Goal: Task Accomplishment & Management: Manage account settings

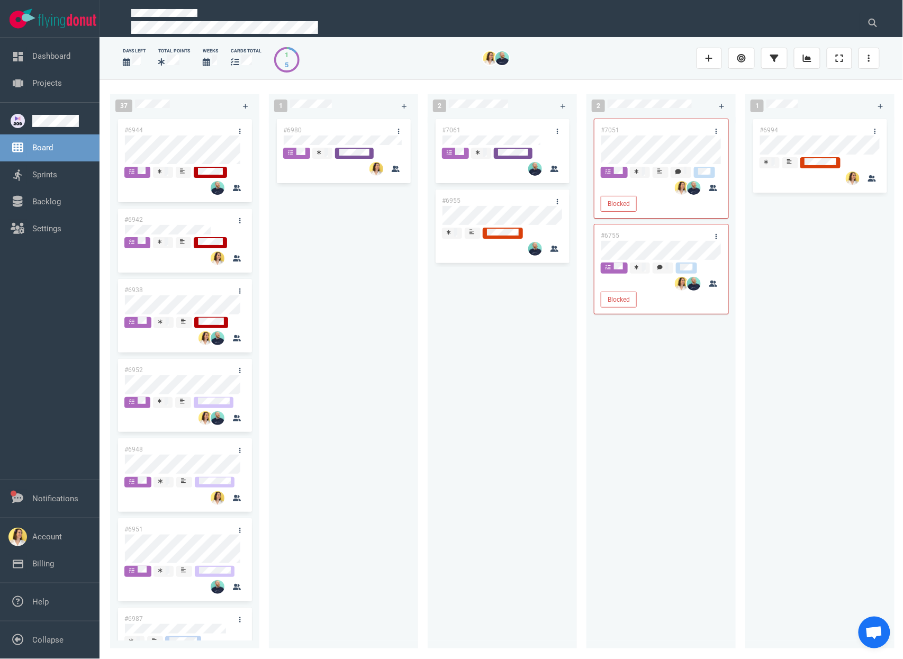
click at [331, 325] on div "#6980" at bounding box center [343, 376] width 137 height 519
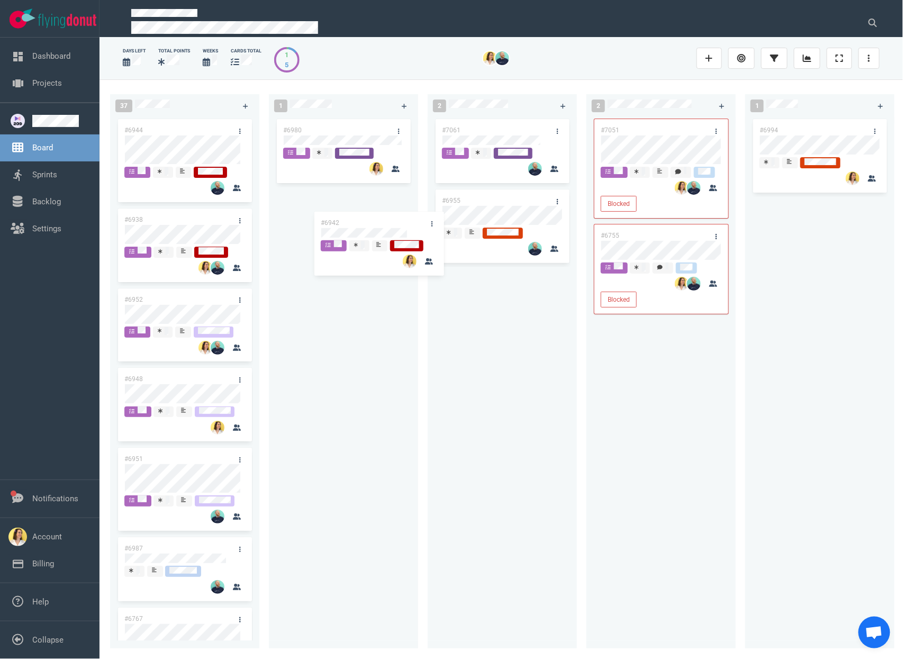
drag, startPoint x: 183, startPoint y: 221, endPoint x: 359, endPoint y: 199, distance: 177.6
click at [359, 199] on div "37 #6944 #6942 #6938 #6952 #6948 #6951 #6987 #6767 #6925 #6927 #6922 #6992 #700…" at bounding box center [500, 368] width 803 height 579
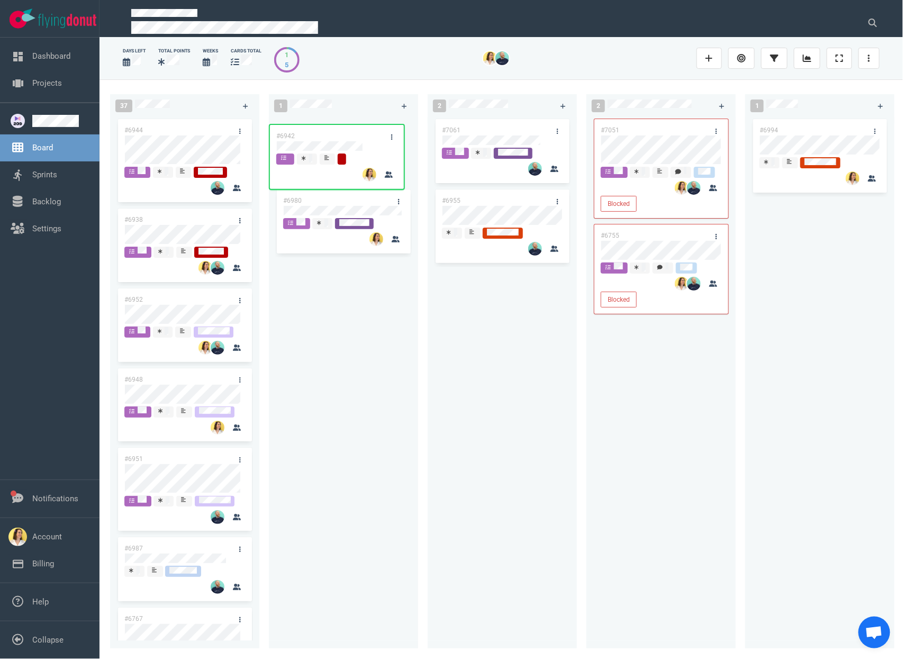
drag, startPoint x: 352, startPoint y: 202, endPoint x: 344, endPoint y: 133, distance: 68.7
click at [344, 133] on div "#6980 #6942 #6942" at bounding box center [343, 376] width 137 height 519
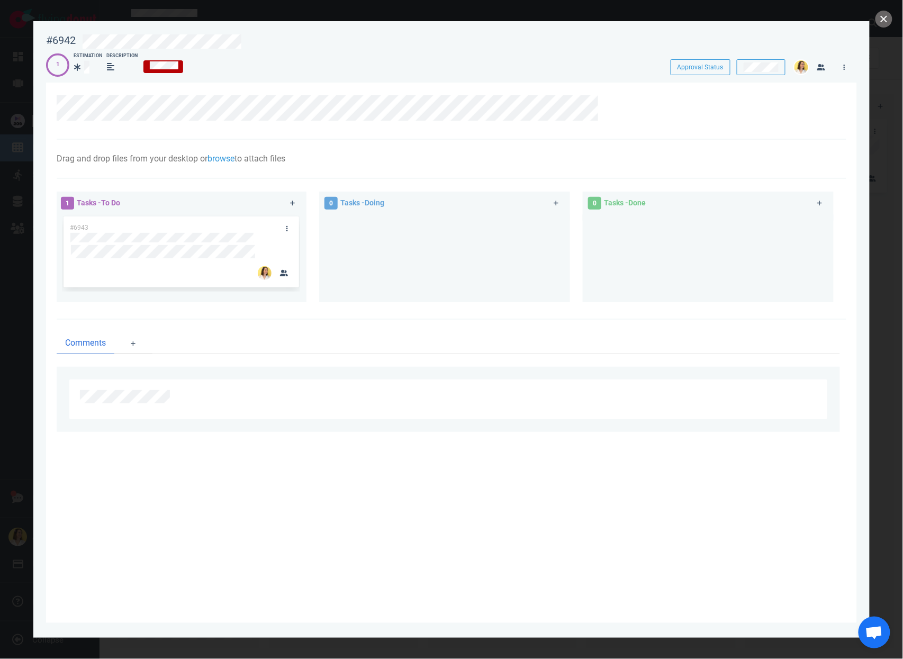
click at [384, 246] on div at bounding box center [444, 253] width 238 height 79
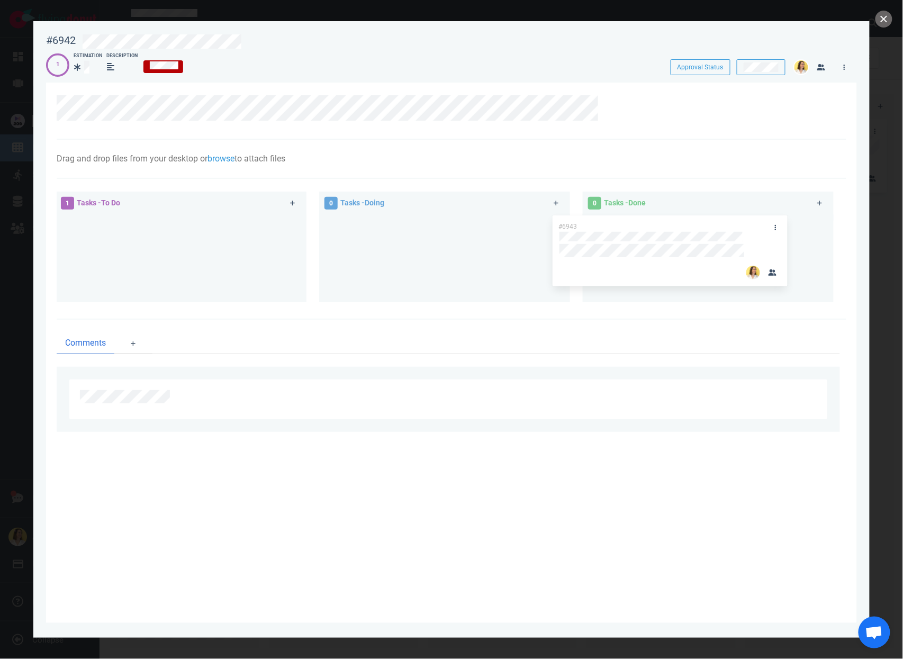
drag, startPoint x: 183, startPoint y: 225, endPoint x: 672, endPoint y: 224, distance: 489.5
click at [671, 224] on div "1 Tasks - To Do #6943 #6943 0 Tasks - Doing 0 Tasks - Done" at bounding box center [448, 248] width 796 height 127
click at [294, 205] on icon at bounding box center [293, 203] width 6 height 6
click at [211, 395] on div at bounding box center [445, 396] width 731 height 13
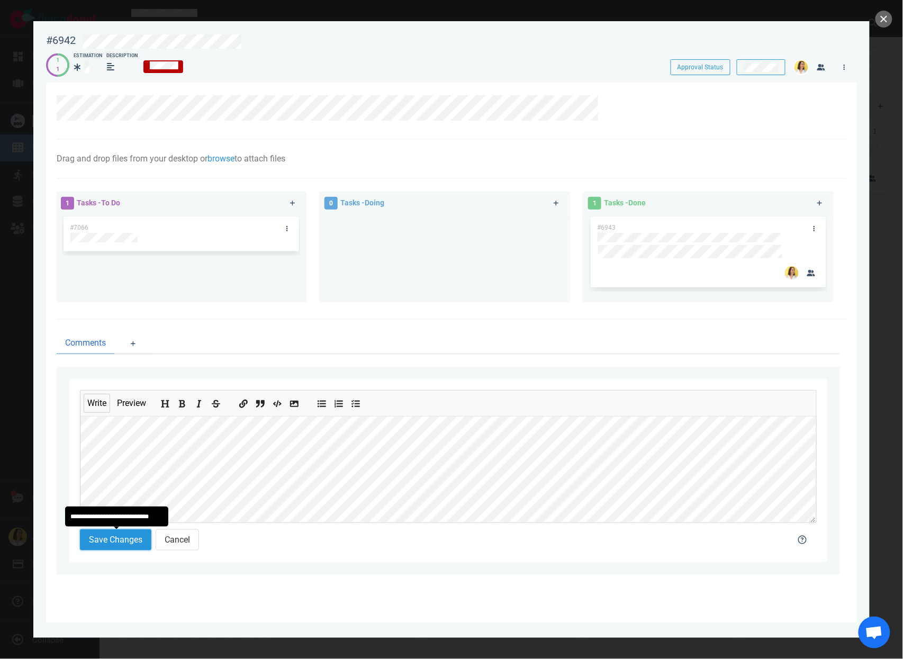
click at [124, 545] on button "Save Changes" at bounding box center [115, 539] width 71 height 21
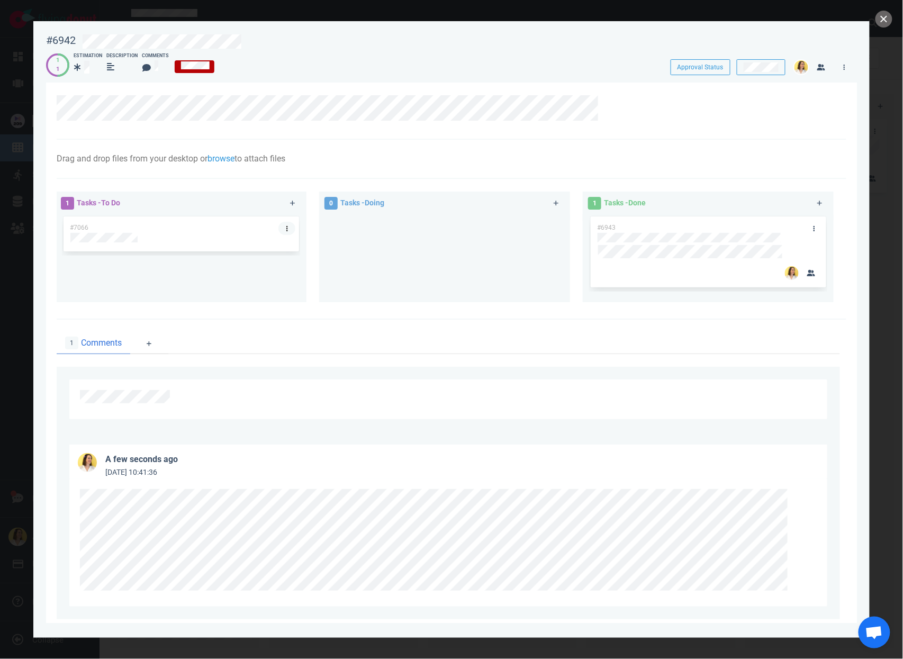
click at [289, 227] on link at bounding box center [286, 228] width 17 height 13
click at [298, 266] on link "Assign Me" at bounding box center [343, 261] width 108 height 17
click at [278, 229] on link at bounding box center [286, 228] width 17 height 13
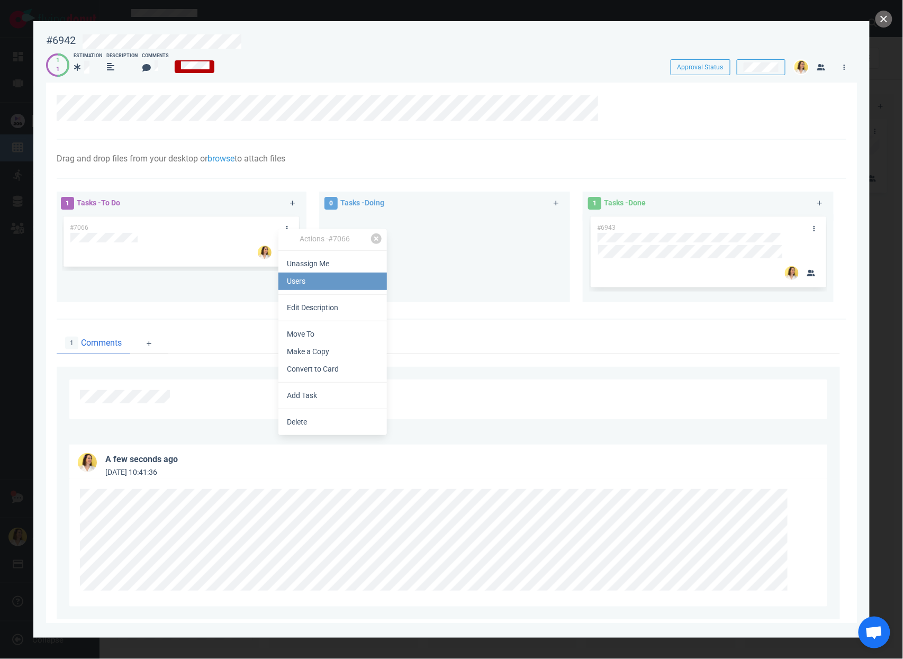
click at [285, 274] on link "Users" at bounding box center [332, 281] width 108 height 17
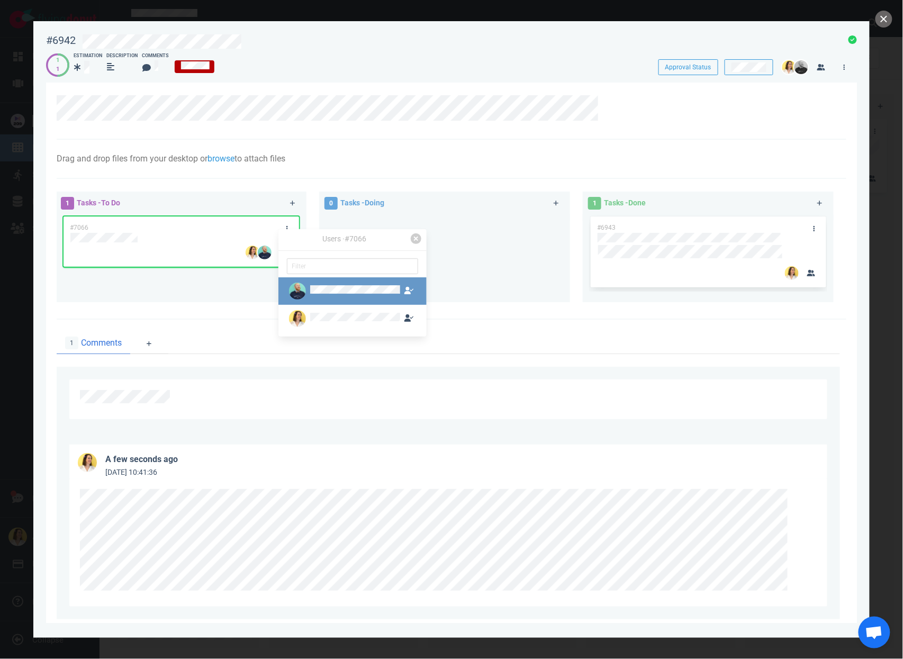
click at [319, 303] on link at bounding box center [352, 291] width 148 height 28
click at [319, 284] on div at bounding box center [344, 291] width 114 height 17
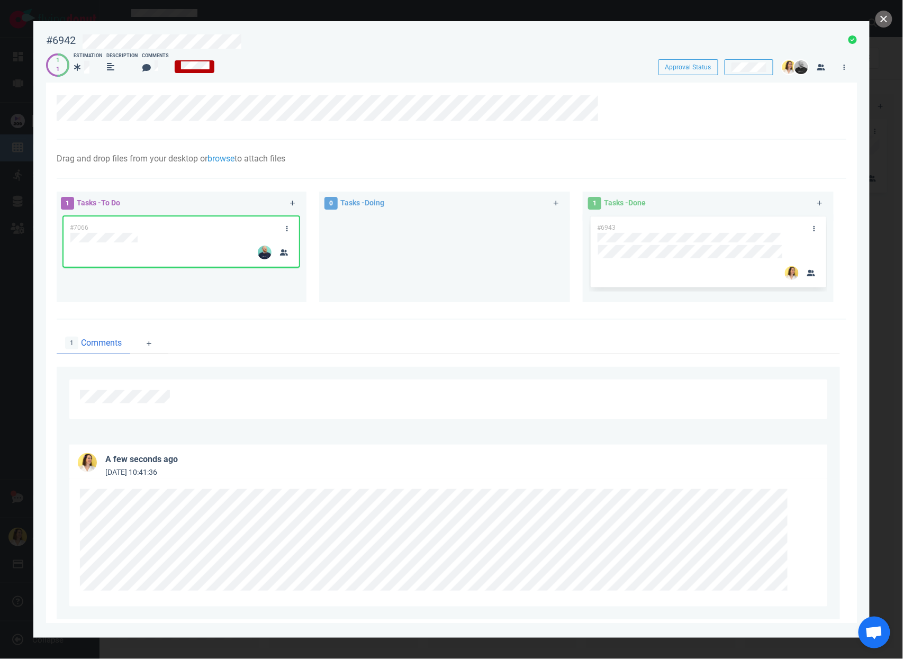
click at [504, 246] on div at bounding box center [444, 253] width 238 height 79
click at [879, 23] on button "close" at bounding box center [883, 19] width 17 height 17
click at [164, 236] on div at bounding box center [180, 238] width 221 height 10
click at [885, 25] on button "close" at bounding box center [883, 19] width 17 height 17
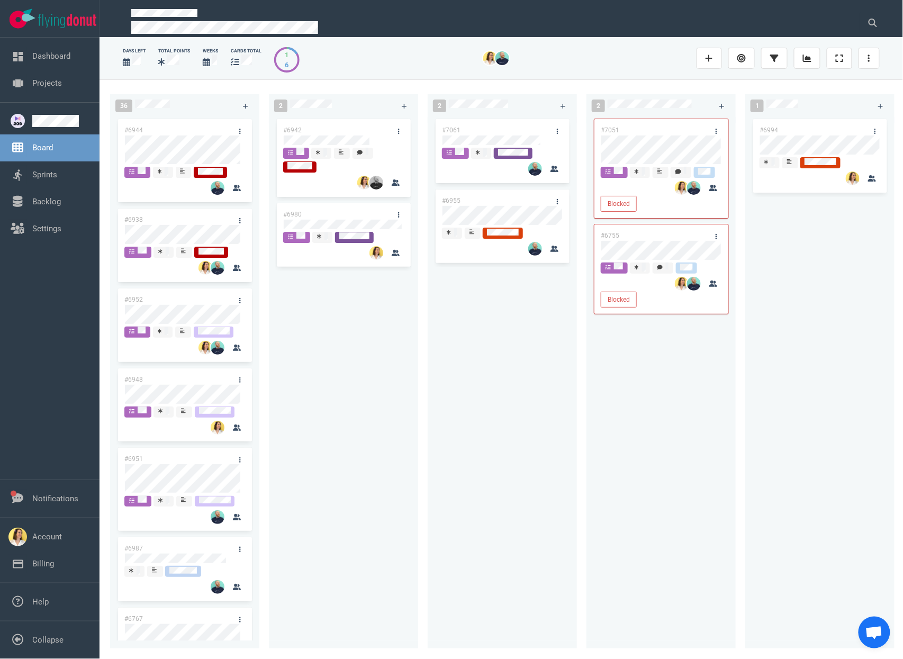
click at [513, 453] on div "#7061 #6955" at bounding box center [502, 376] width 137 height 519
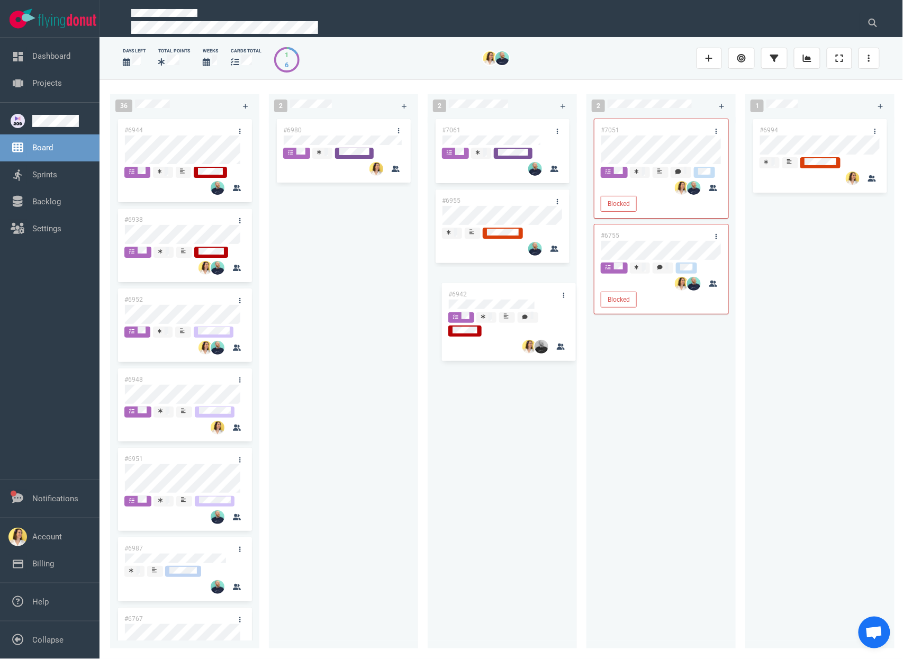
click at [503, 307] on div "36 #6944 #6938 #6952 #6948 #6951 #6987 #6767 #6925 #6927 #6922 #6992 #7008 #704…" at bounding box center [500, 368] width 803 height 579
click at [330, 221] on div "#6980" at bounding box center [343, 376] width 137 height 519
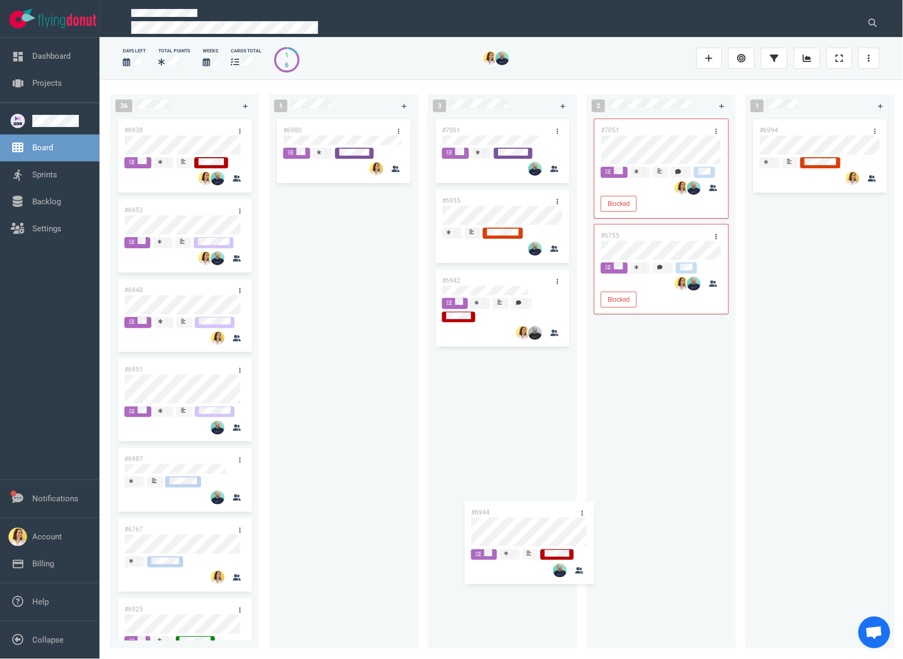
click at [487, 427] on div "36 #6944 #6938 #6952 #6948 #6951 #6987 #6767 #6925 #6927 #6922 #6992 #7008 #704…" at bounding box center [500, 368] width 803 height 579
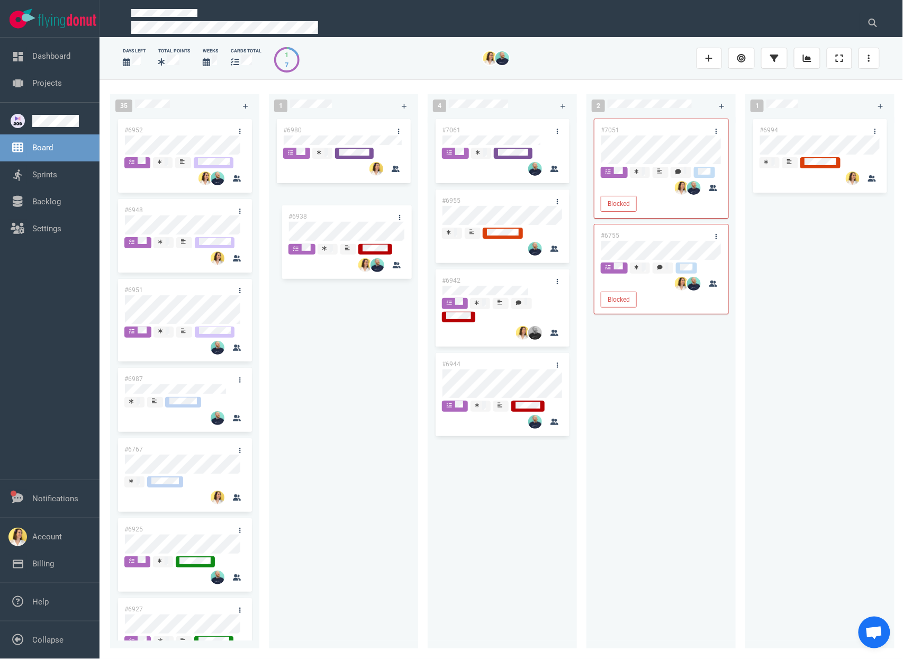
click at [327, 229] on div "35 #6938 #6952 #6948 #6951 #6987 #6767 #6925 #6927 #6922 #6992 #7008 #7045 #703…" at bounding box center [500, 368] width 803 height 579
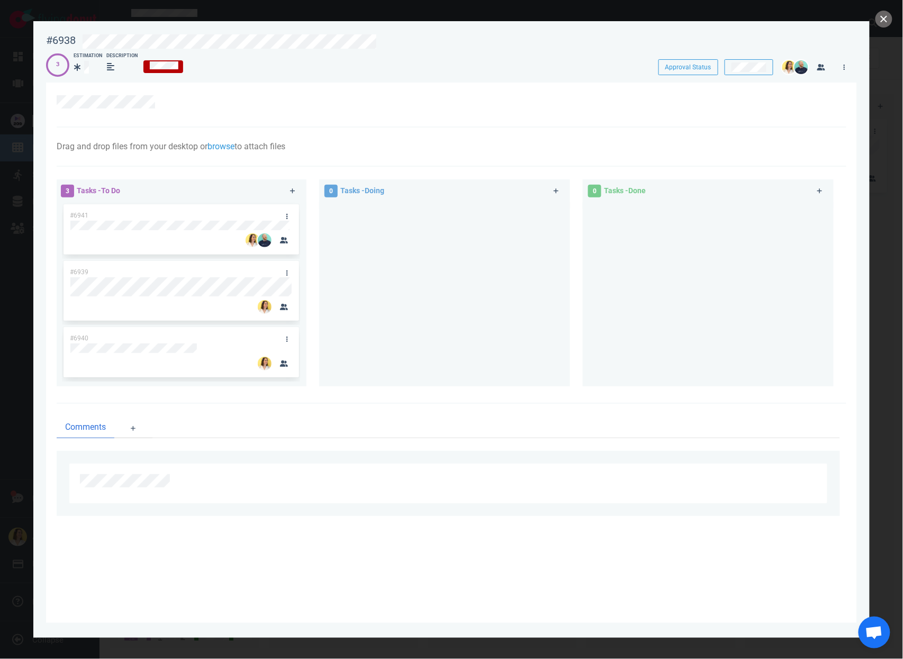
click at [319, 232] on div at bounding box center [444, 294] width 251 height 185
click at [434, 310] on div at bounding box center [444, 290] width 238 height 176
click at [411, 362] on div at bounding box center [444, 290] width 238 height 176
click at [329, 286] on div at bounding box center [444, 290] width 238 height 176
click at [286, 247] on div "#6941 #6939 #6940" at bounding box center [181, 290] width 238 height 176
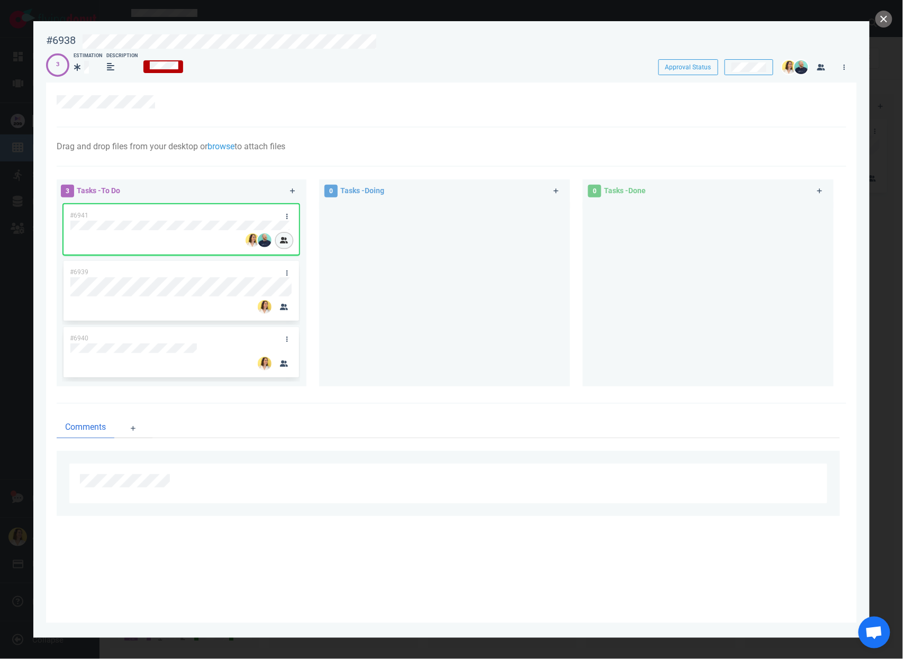
click at [285, 240] on icon "button" at bounding box center [284, 240] width 8 height 6
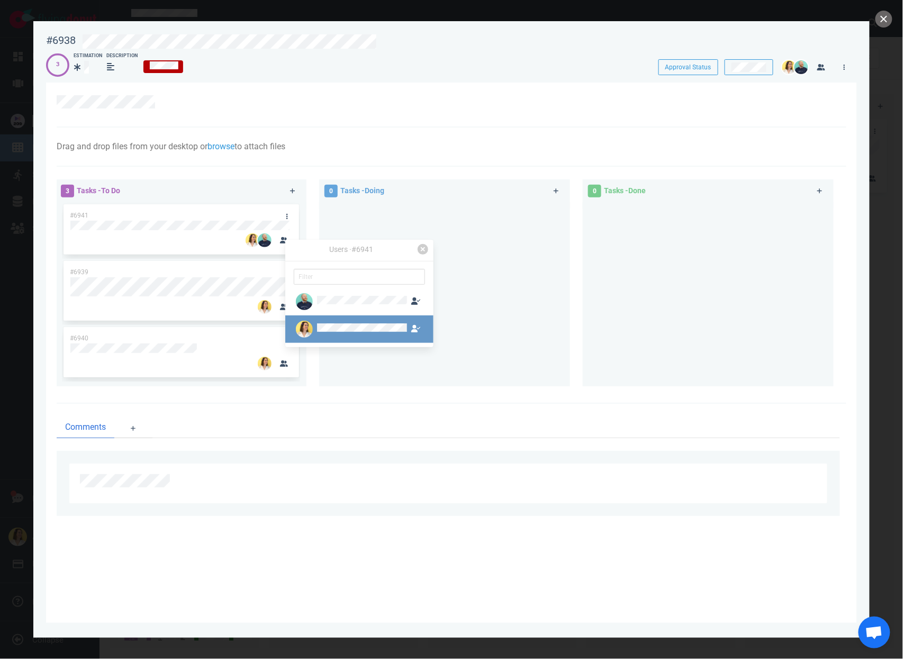
click at [315, 328] on div at bounding box center [362, 329] width 94 height 12
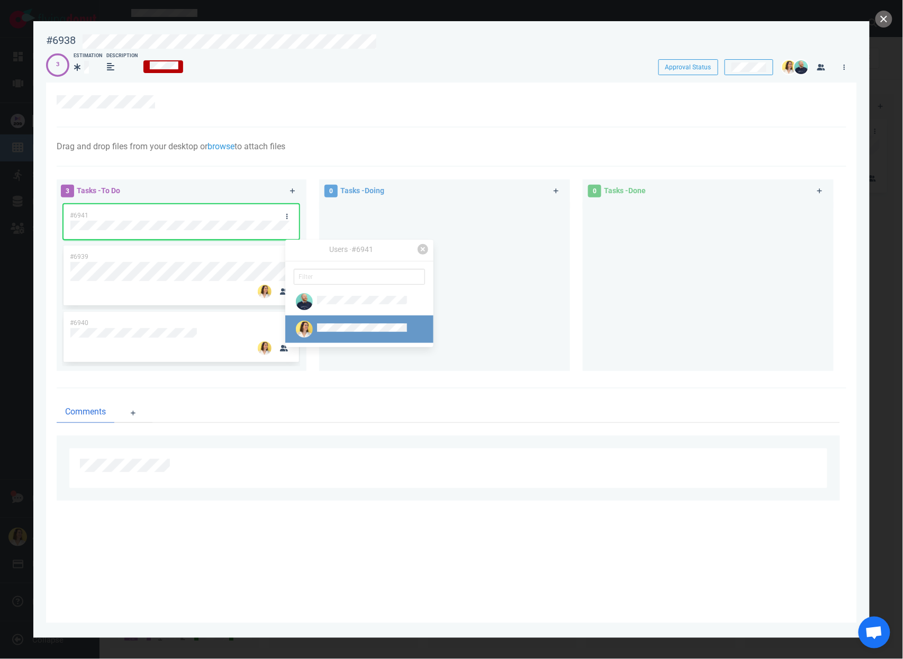
click at [333, 335] on div at bounding box center [351, 329] width 114 height 17
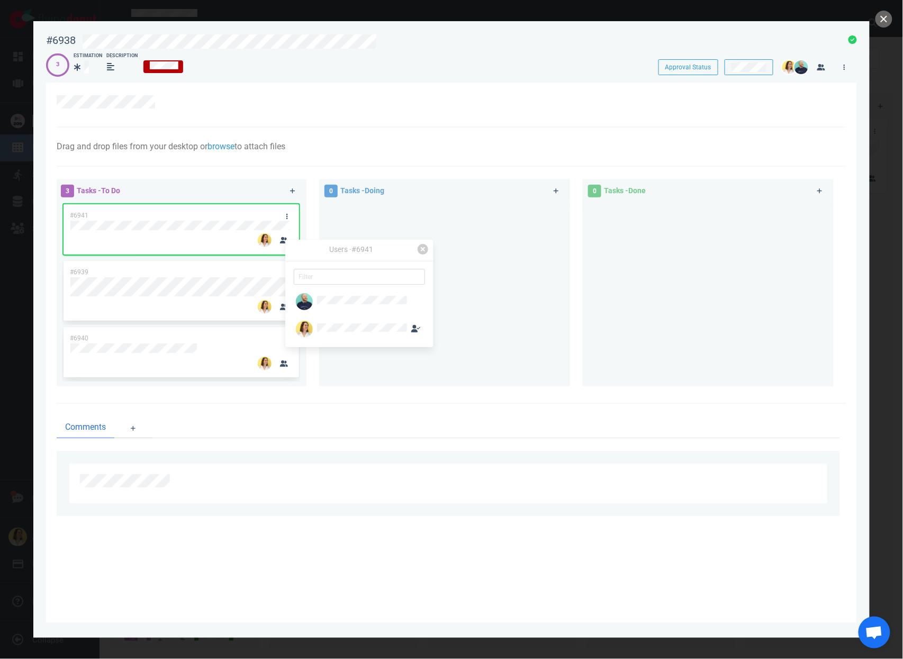
click at [437, 211] on div at bounding box center [444, 290] width 238 height 176
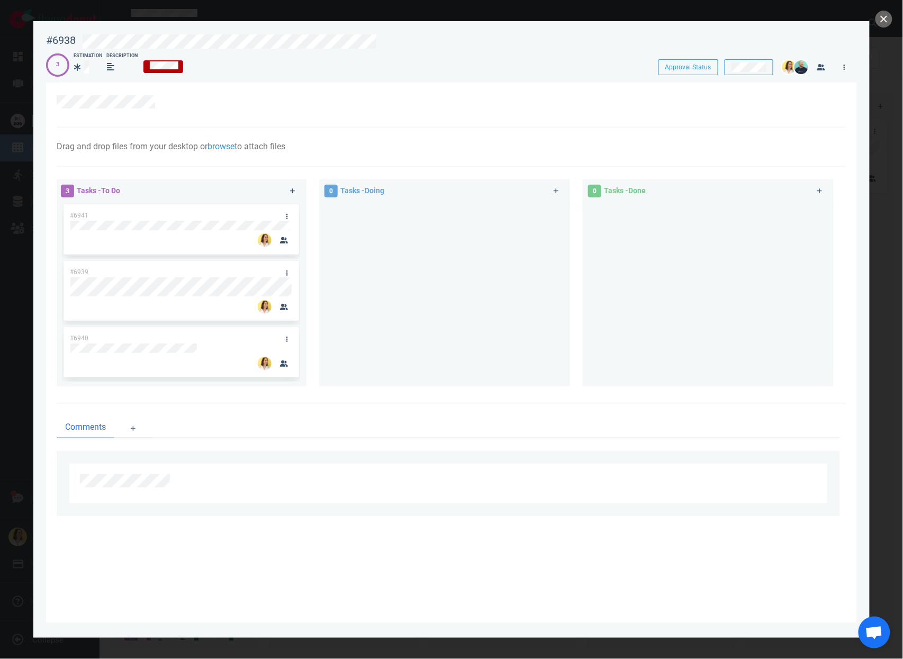
click at [786, 225] on div "3 Tasks - To Do #6941 #6939 #6940 0 Tasks - Doing 0 Tasks - Done" at bounding box center [448, 285] width 796 height 224
click at [500, 278] on div at bounding box center [444, 290] width 238 height 176
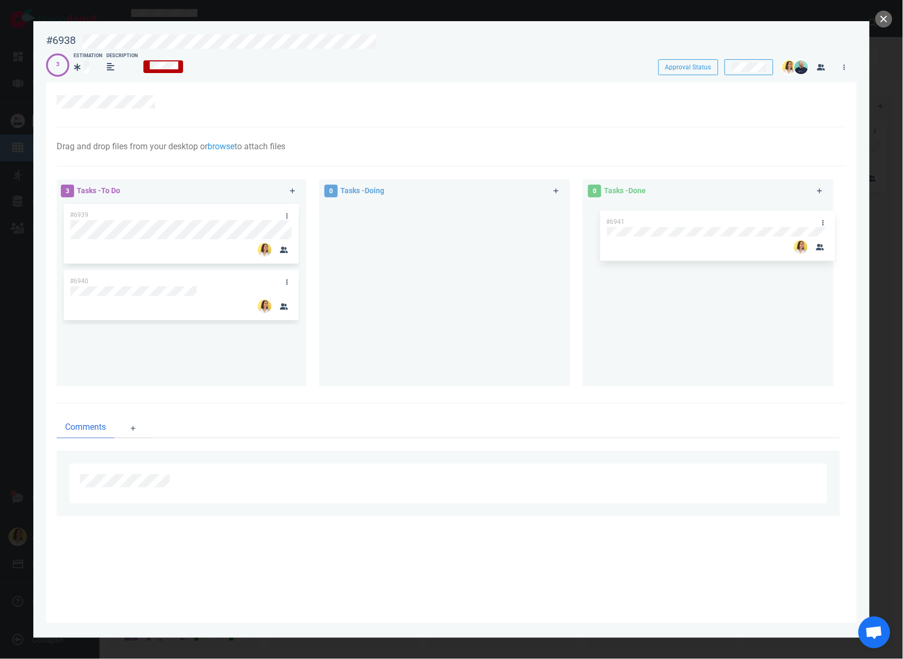
drag, startPoint x: 232, startPoint y: 218, endPoint x: 768, endPoint y: 224, distance: 536.1
click at [768, 224] on div "3 Tasks - To Do #6941 #6939 #6940 #6941 0 Tasks - Doing 0 Tasks - Done" at bounding box center [448, 285] width 796 height 224
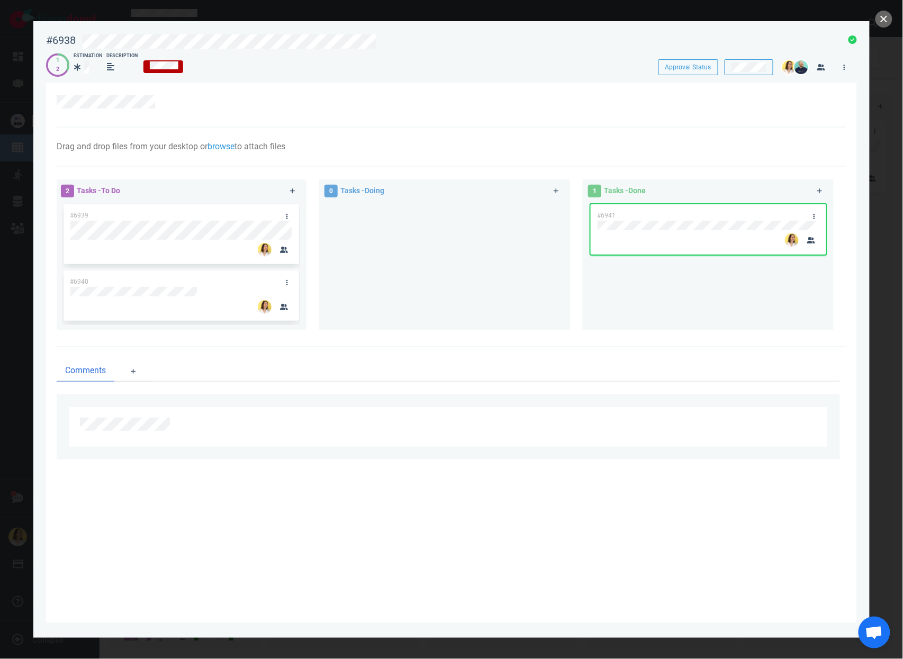
click at [719, 305] on div "#6941" at bounding box center [708, 261] width 238 height 119
click at [338, 280] on div at bounding box center [444, 261] width 238 height 119
click at [885, 19] on button "close" at bounding box center [883, 19] width 17 height 17
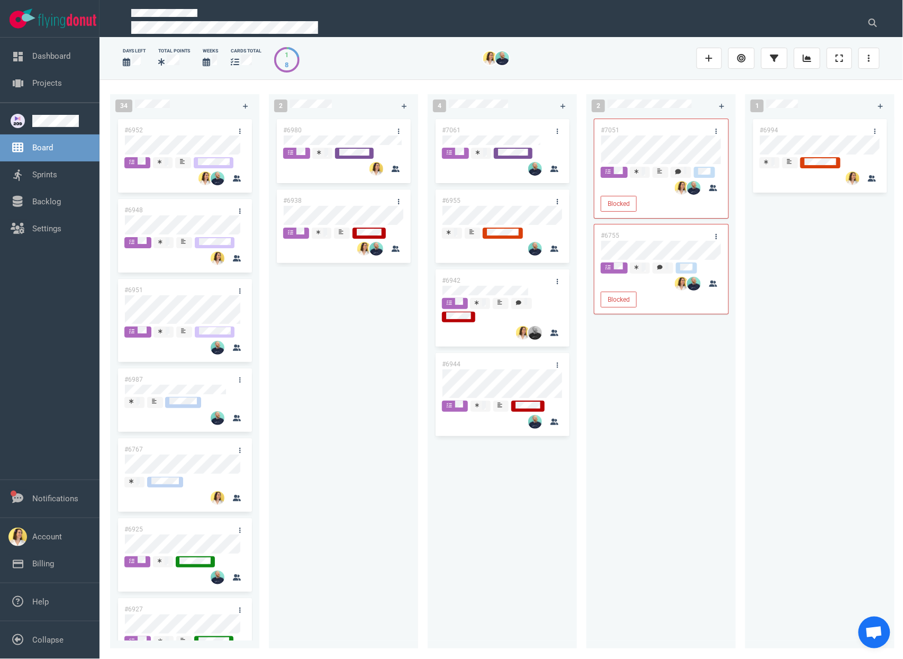
click at [378, 481] on div "#6980 #6938" at bounding box center [343, 376] width 137 height 519
click at [401, 357] on div "#6980 #6938" at bounding box center [343, 376] width 137 height 519
click at [400, 425] on div "#6980 #6938" at bounding box center [343, 376] width 137 height 519
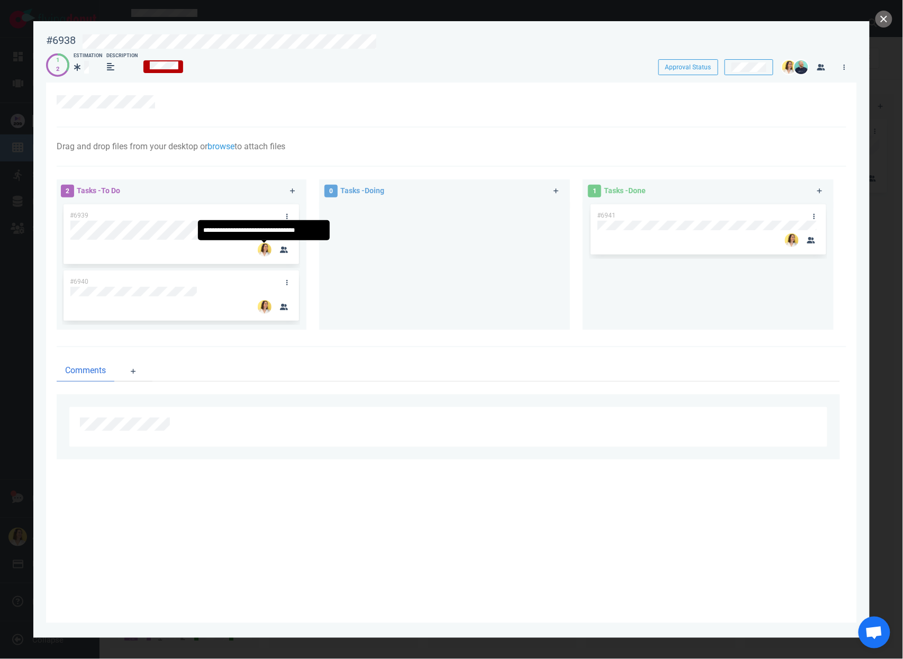
click at [265, 246] on img at bounding box center [265, 250] width 14 height 14
click at [287, 241] on div at bounding box center [180, 241] width 221 height 2
click at [286, 248] on icon "button" at bounding box center [284, 250] width 8 height 6
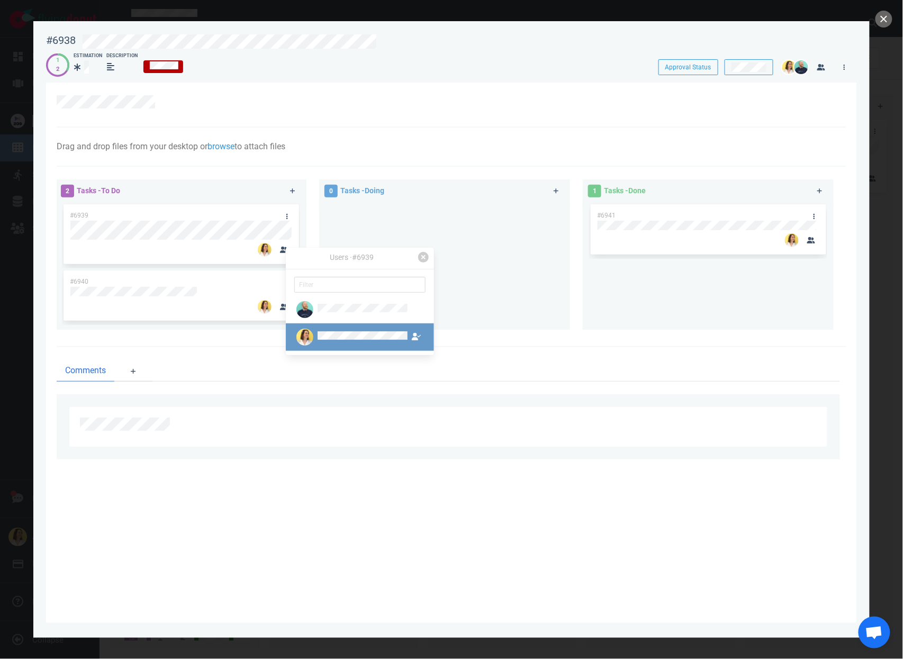
click at [319, 329] on div at bounding box center [351, 337] width 114 height 17
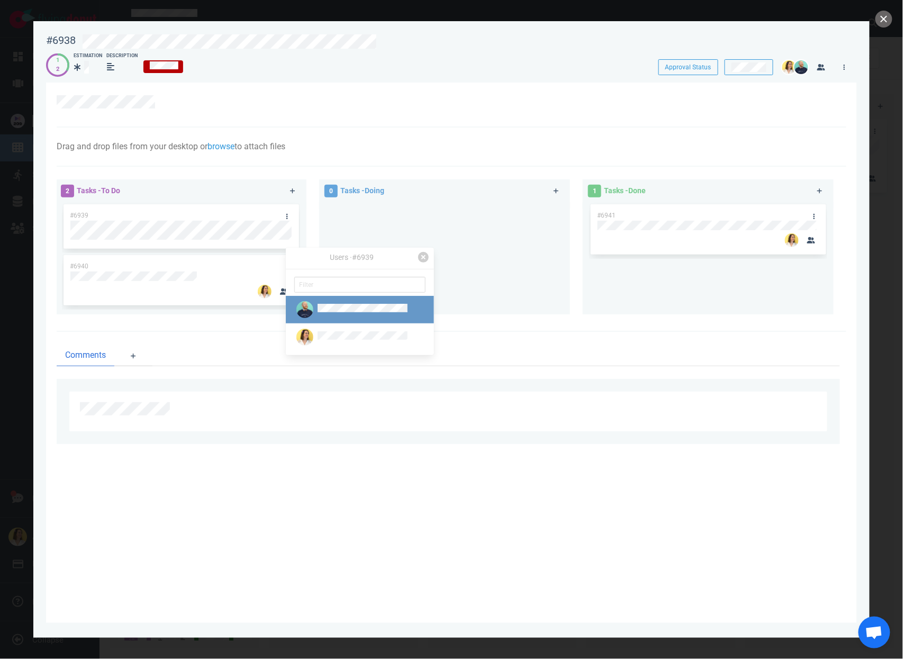
click at [315, 314] on div at bounding box center [362, 310] width 94 height 12
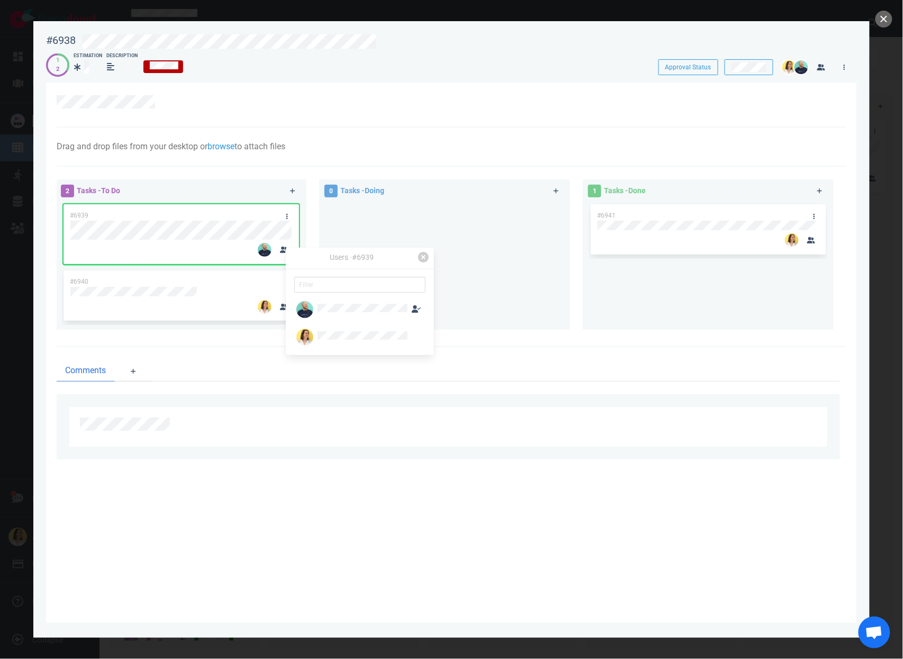
click at [320, 356] on div "Comments" at bounding box center [452, 409] width 790 height 125
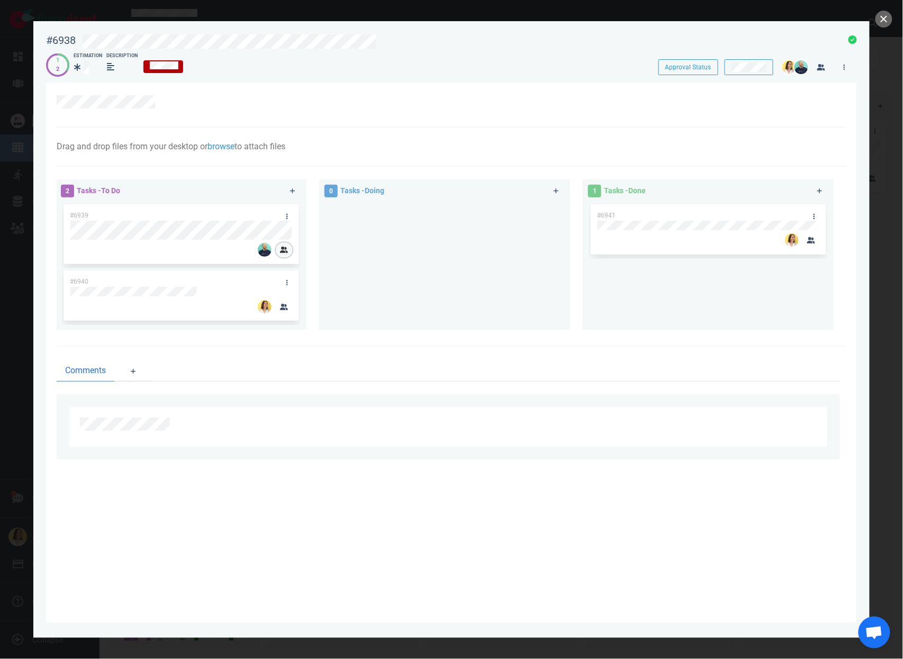
click at [286, 255] on button "button" at bounding box center [284, 249] width 17 height 15
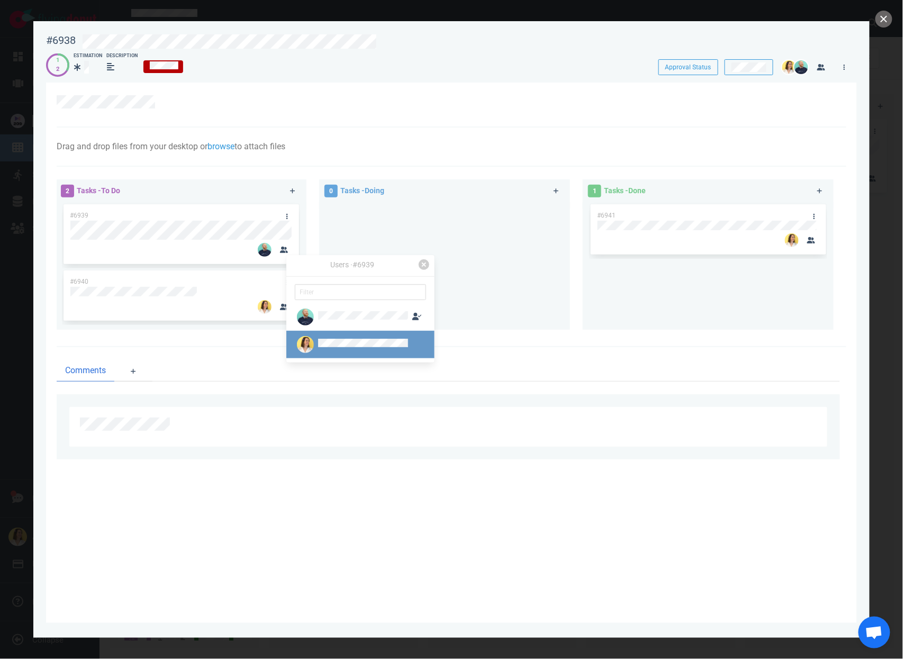
click at [300, 354] on link at bounding box center [360, 345] width 148 height 28
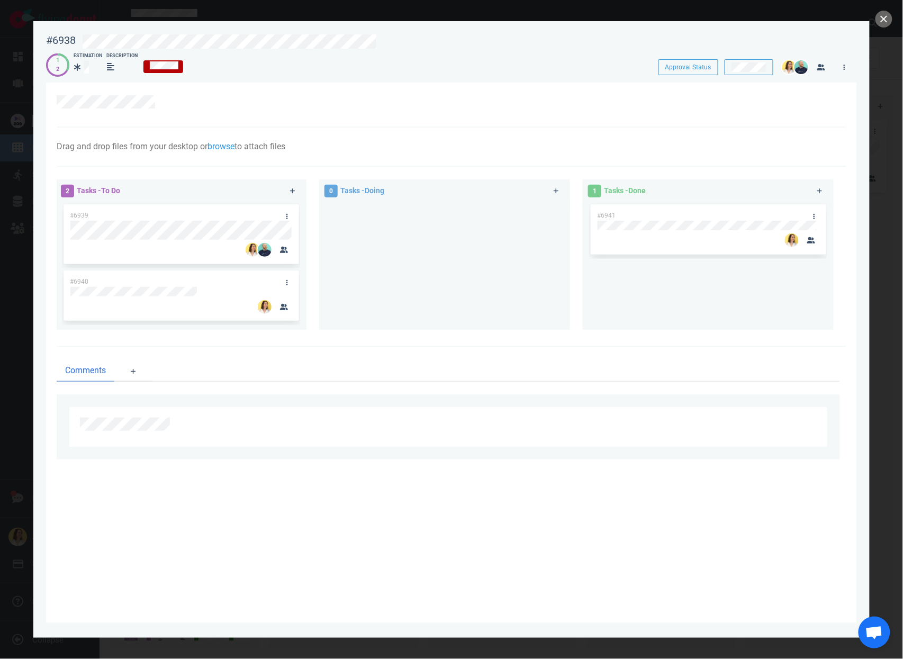
click at [216, 346] on div "2 Tasks - To Do #6939 #6940 0 Tasks - Doing 1 Tasks - Done #6941" at bounding box center [452, 257] width 790 height 180
click at [374, 282] on div at bounding box center [444, 261] width 238 height 119
click at [350, 213] on div at bounding box center [444, 261] width 238 height 119
